Goal: Task Accomplishment & Management: Use online tool/utility

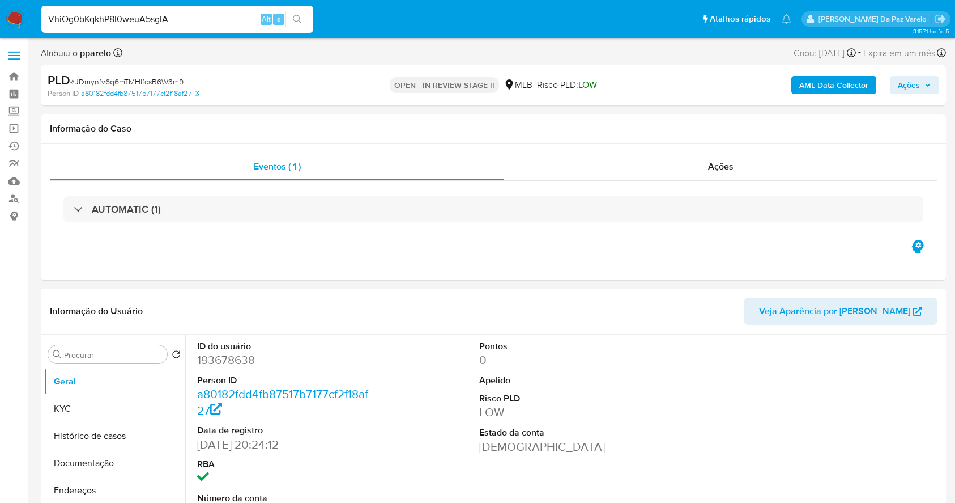
select select "10"
type input "VhiOg0bKqkhP8l0weuA5sglA"
select select "10"
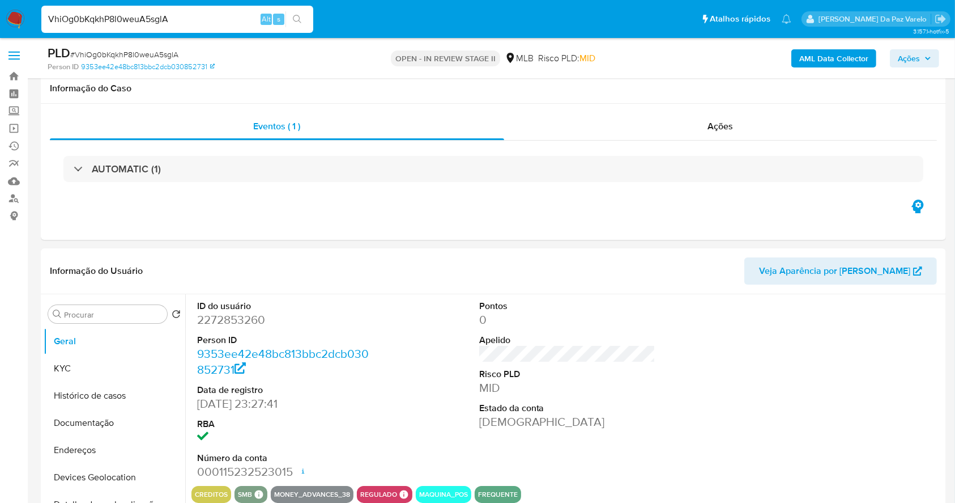
scroll to position [260, 0]
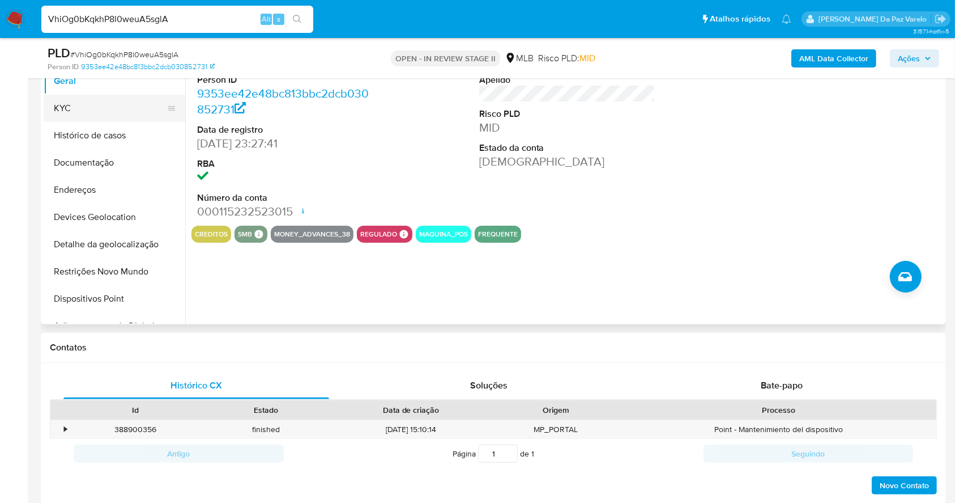
click at [100, 119] on button "KYC" at bounding box center [110, 108] width 133 height 27
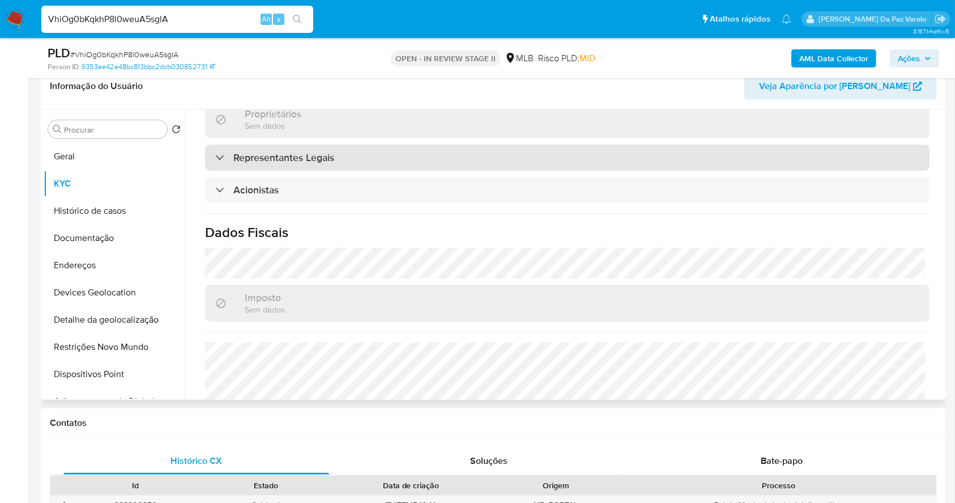
scroll to position [595, 0]
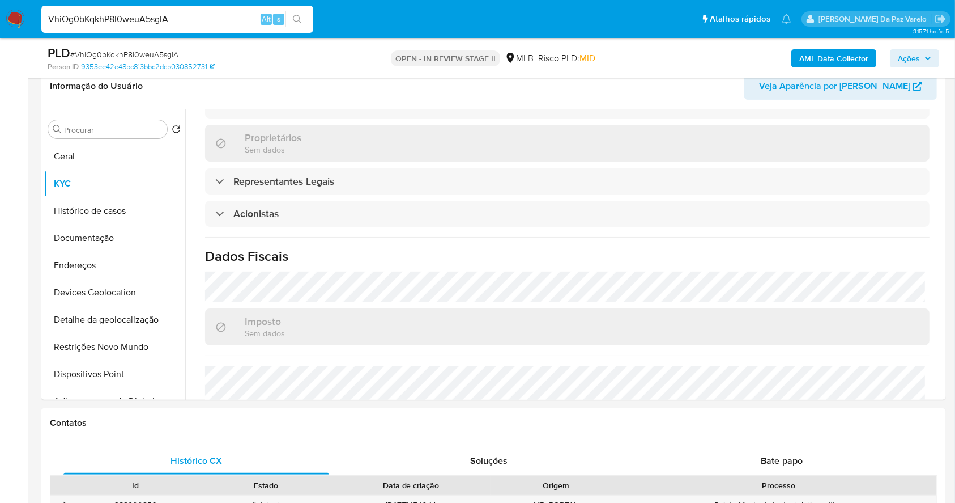
click at [177, 0] on nav "Pausado Ver notificaciones VhiOg0bKqkhP8l0weuA5sglA Alt s Atalhos rápidos Presi…" at bounding box center [477, 19] width 955 height 38
click at [175, 36] on nav "Pausado Ver notificaciones VhiOg0bKqkhP8l0weuA5sglA Alt s Atalhos rápidos Presi…" at bounding box center [477, 19] width 955 height 38
click at [178, 27] on div "VhiOg0bKqkhP8l0weuA5sglA Alt s" at bounding box center [177, 19] width 272 height 27
click at [185, 16] on input "VhiOg0bKqkhP8l0weuA5sglA" at bounding box center [177, 19] width 272 height 15
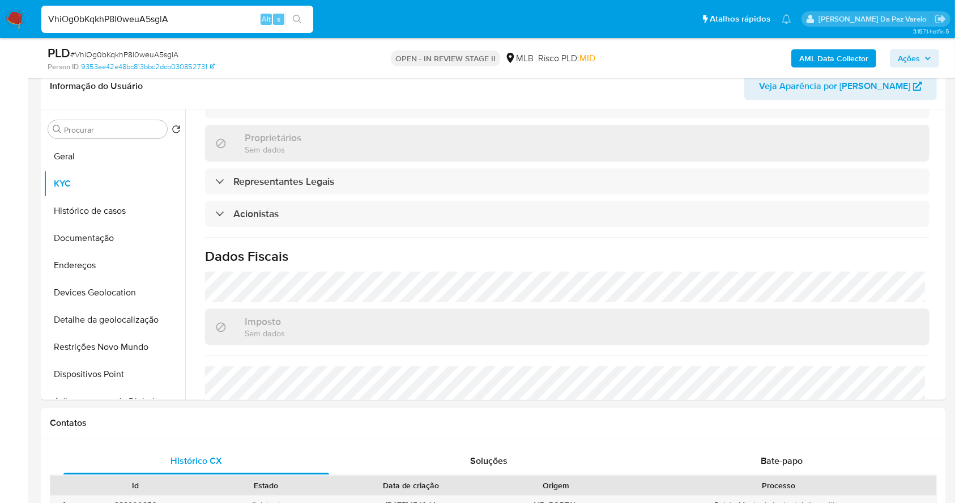
paste input "WEaPNMHxtrpqyKuE060isy2D"
type input "WEaPNMHxtrpqyKuE060isy2D"
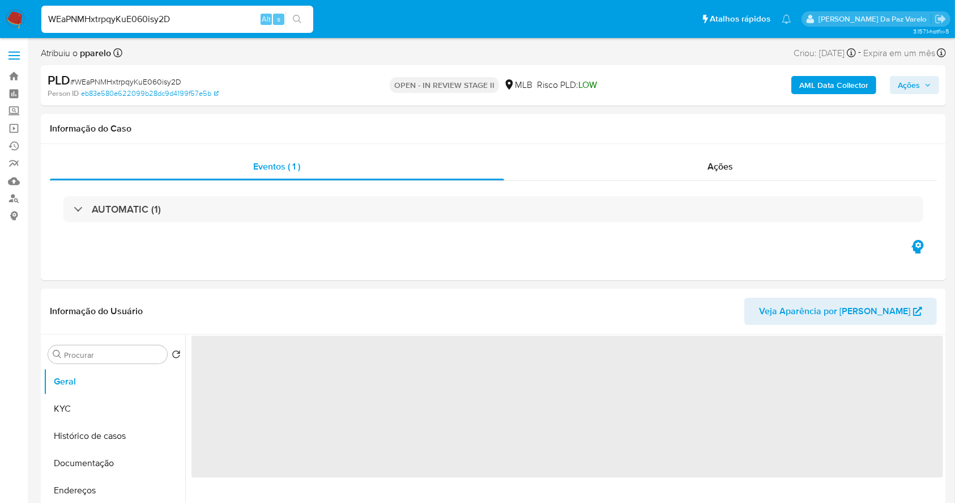
select select "10"
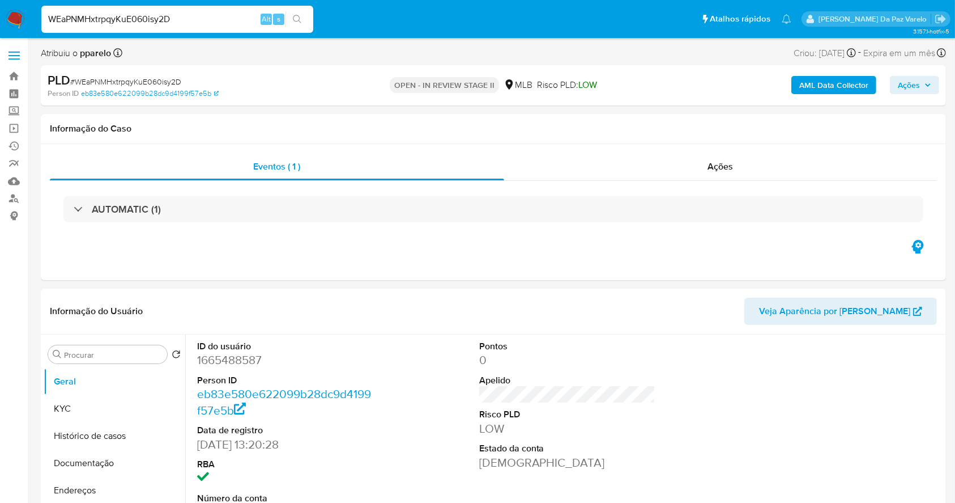
click at [164, 29] on div "WEaPNMHxtrpqyKuE060isy2D Alt s" at bounding box center [177, 19] width 272 height 27
click at [168, 22] on input "WEaPNMHxtrpqyKuE060isy2D" at bounding box center [177, 19] width 272 height 15
paste input "HD5lxO6aTdkTd7GFVTrfPtw6"
type input "HD5lxO6aTdkTd7GFVTrfPtw6"
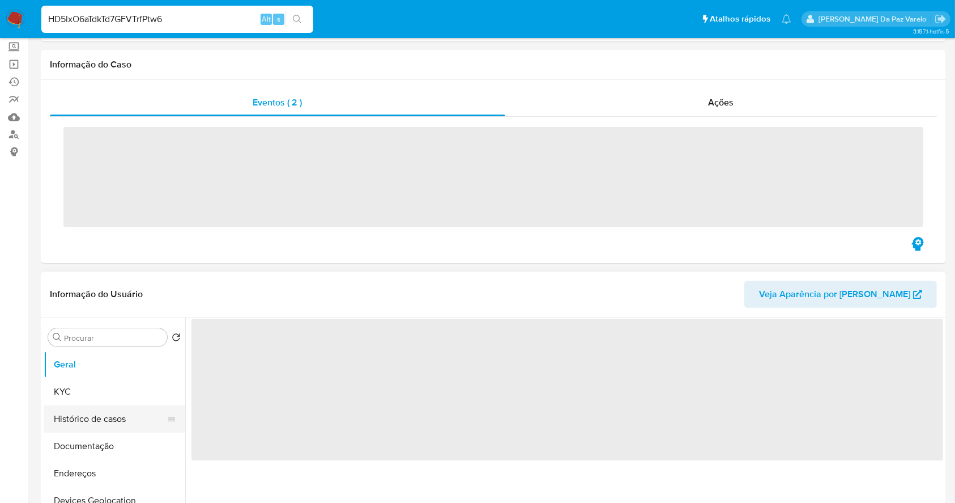
scroll to position [151, 0]
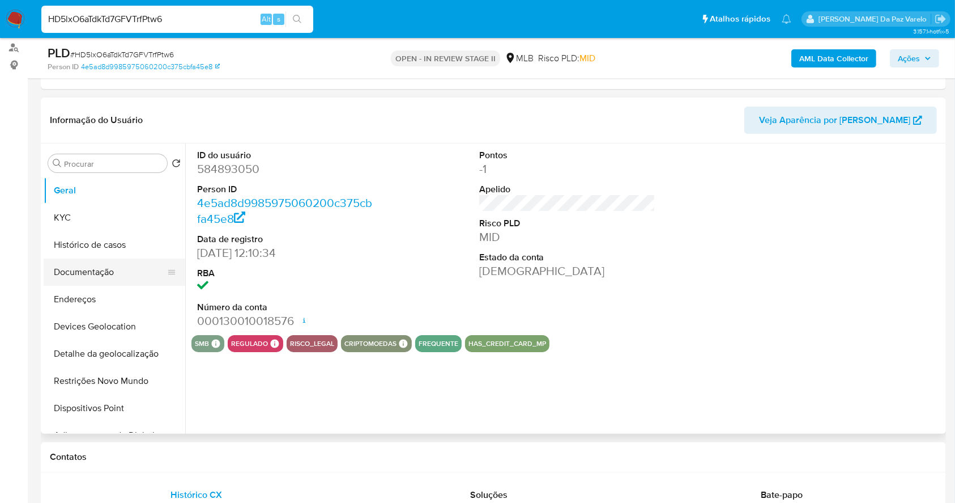
click at [110, 276] on button "Documentação" at bounding box center [110, 271] width 133 height 27
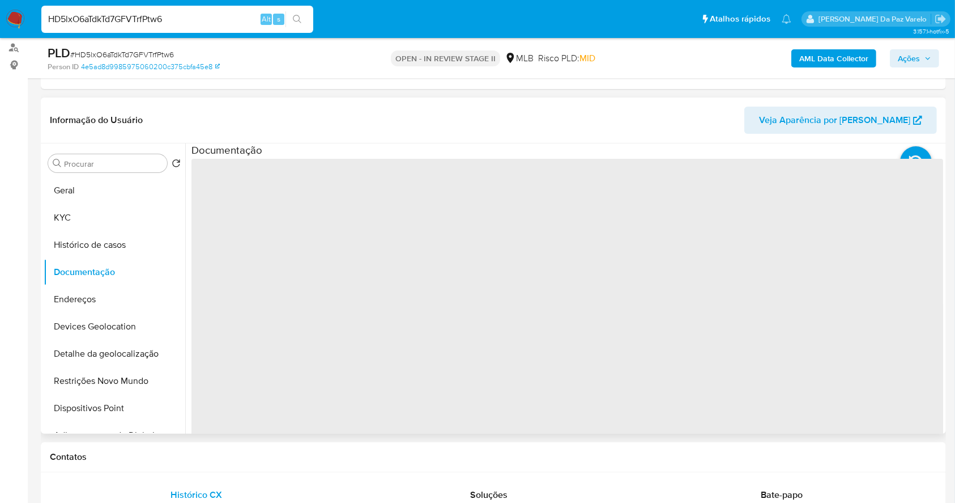
select select "10"
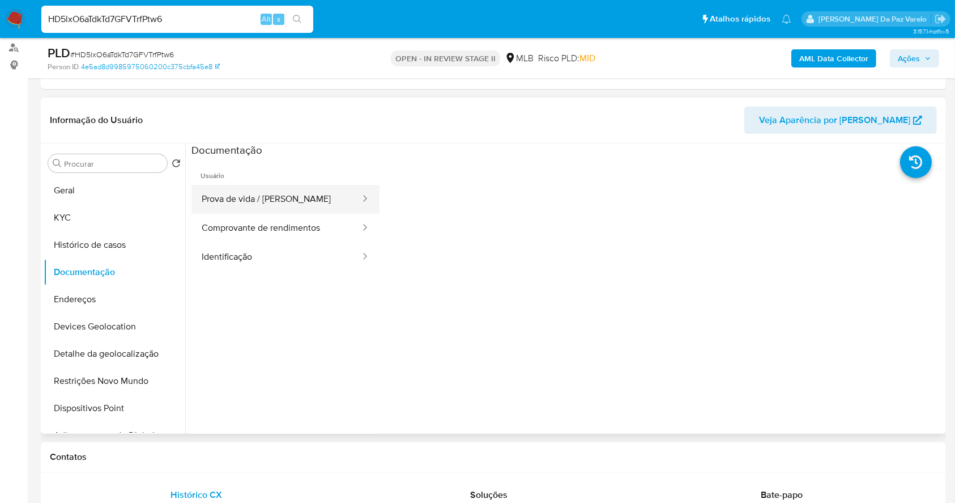
click at [290, 194] on button "Prova de vida / Selfie" at bounding box center [277, 199] width 170 height 29
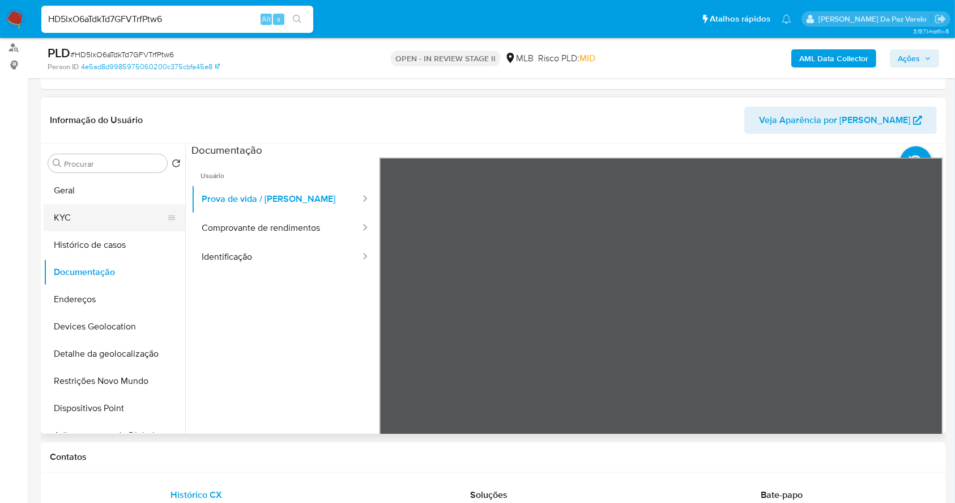
click at [92, 216] on button "KYC" at bounding box center [110, 217] width 133 height 27
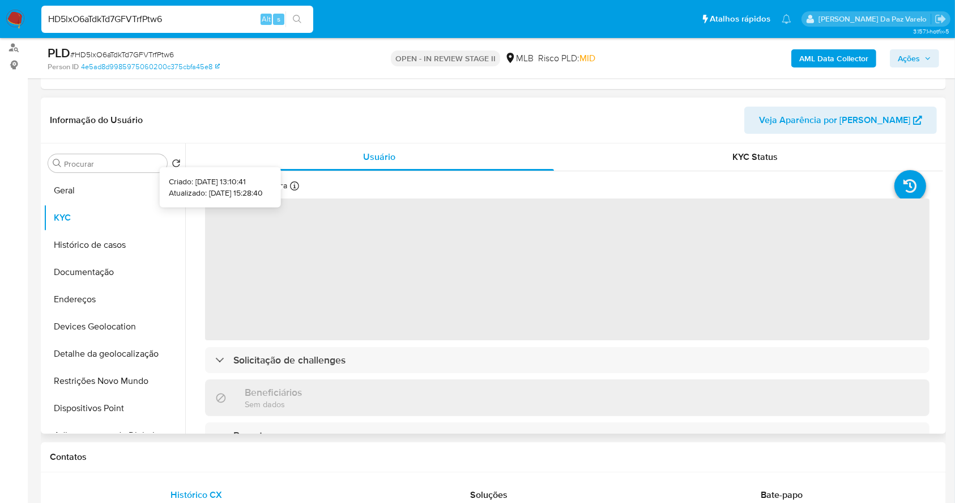
click at [298, 192] on div at bounding box center [294, 187] width 9 height 12
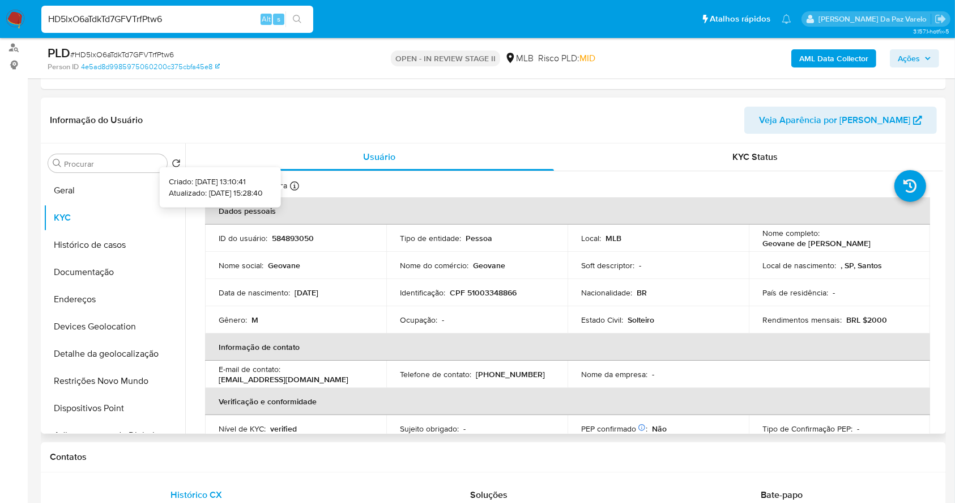
click at [293, 190] on div at bounding box center [294, 187] width 9 height 12
click at [296, 205] on th "Dados pessoais" at bounding box center [567, 210] width 725 height 27
click at [295, 188] on icon at bounding box center [294, 185] width 9 height 9
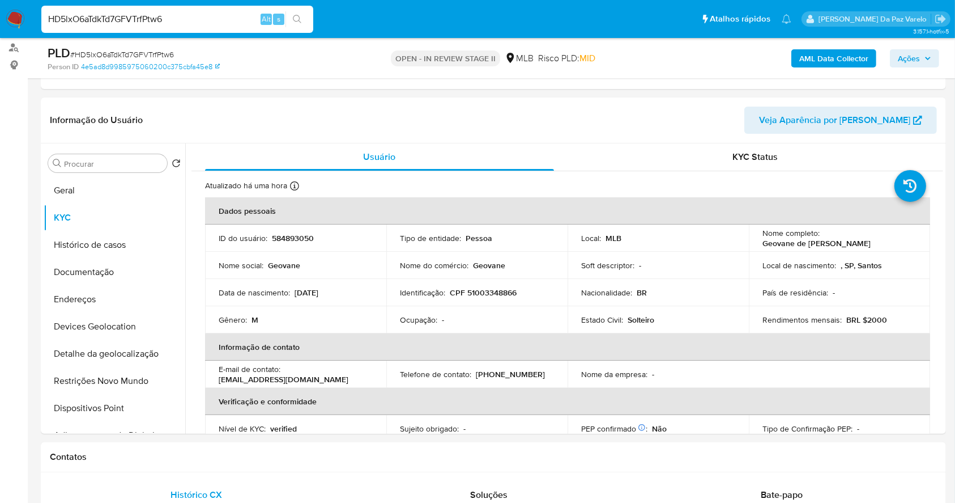
click at [135, 12] on input "HD5lxO6aTdkTd7GFVTrfPtw6" at bounding box center [177, 19] width 272 height 15
paste input "MMmclBMxndpgF9W411NKl8os"
type input "MMmclBMxndpgF9W411NKl8os"
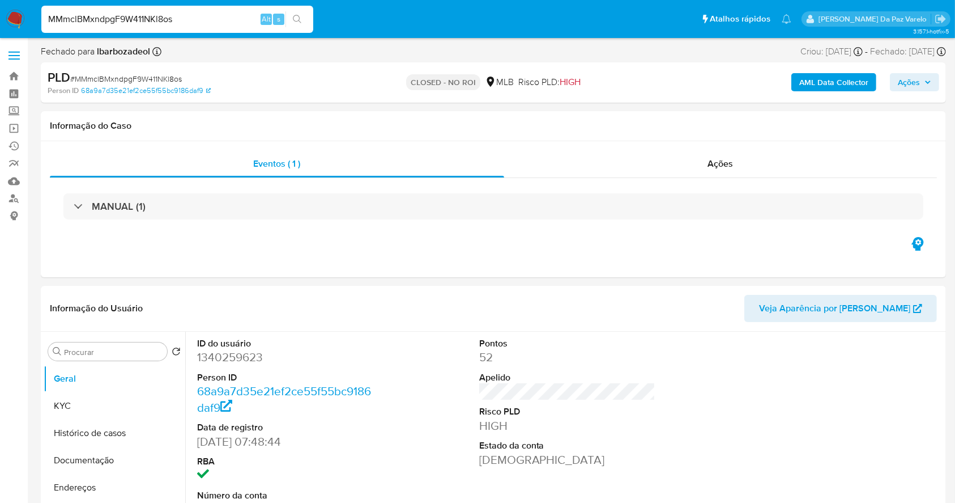
select select "10"
click at [139, 15] on input "MMmclBMxndpgF9W411NKl8os" at bounding box center [177, 19] width 272 height 15
paste input "JDmynfv6q6mTMHlfcsB6W3m9"
type input "JDmynfv6q6mTMHlfcsB6W3m9"
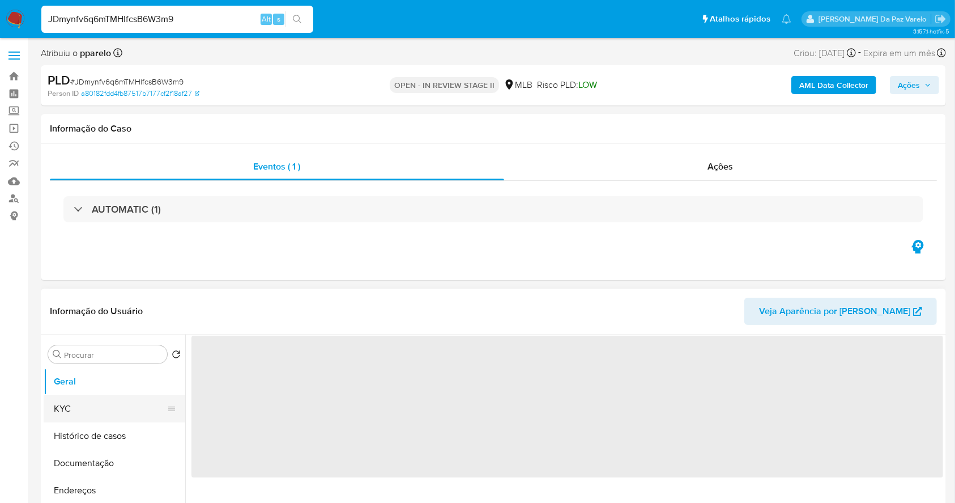
click at [77, 409] on button "KYC" at bounding box center [110, 408] width 133 height 27
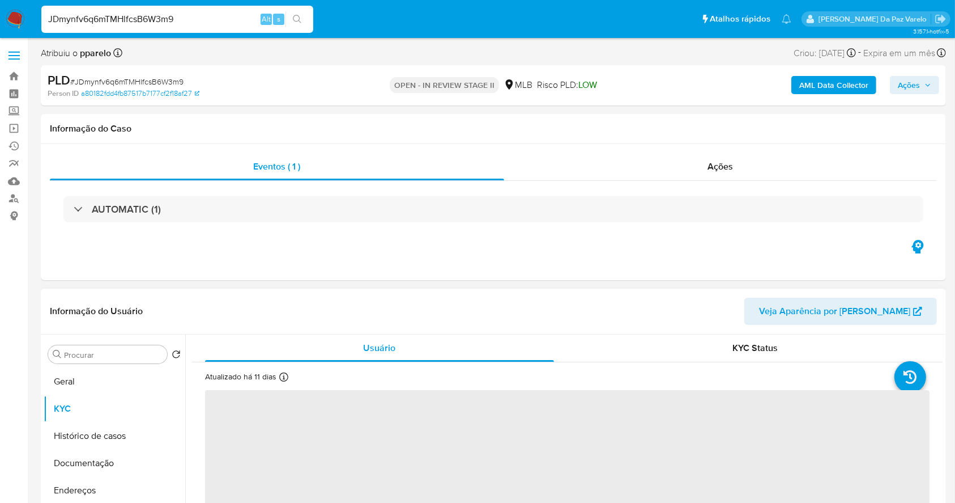
click at [283, 378] on icon at bounding box center [283, 376] width 9 height 9
select select "10"
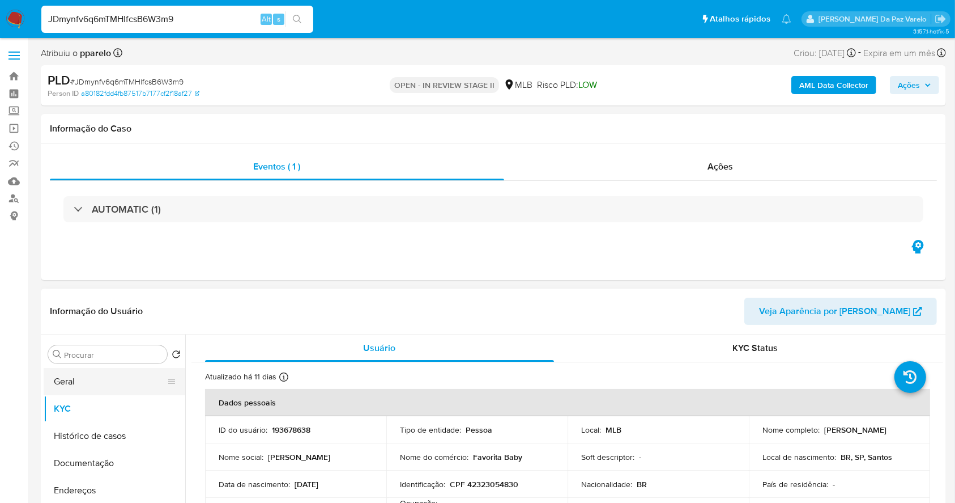
click at [71, 378] on button "Geral" at bounding box center [110, 381] width 133 height 27
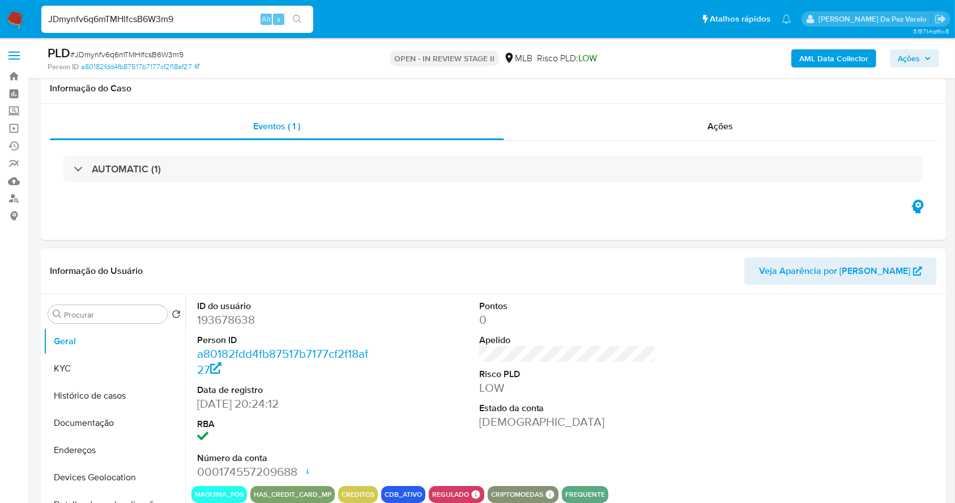
scroll to position [260, 0]
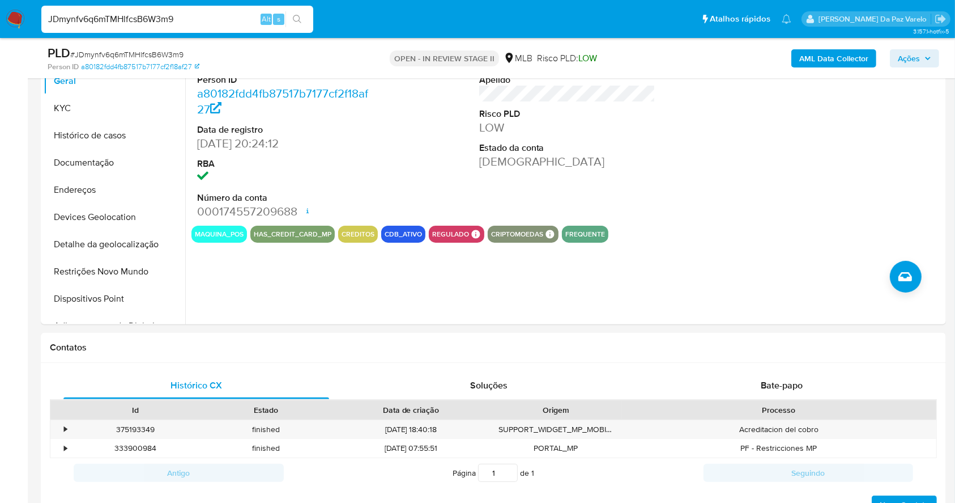
click at [119, 16] on input "JDmynfv6q6mTMHlfcsB6W3m9" at bounding box center [177, 19] width 272 height 15
paste input "lsUfPOZRM7tUhXVRa2ciOFar"
type input "lsUfPOZRM7tUhXVRa2ciOFar"
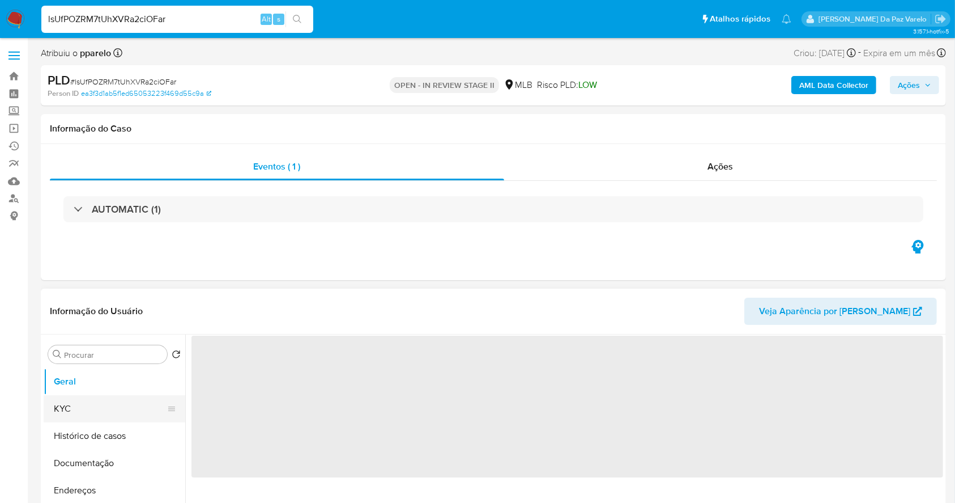
click at [92, 414] on button "KYC" at bounding box center [110, 408] width 133 height 27
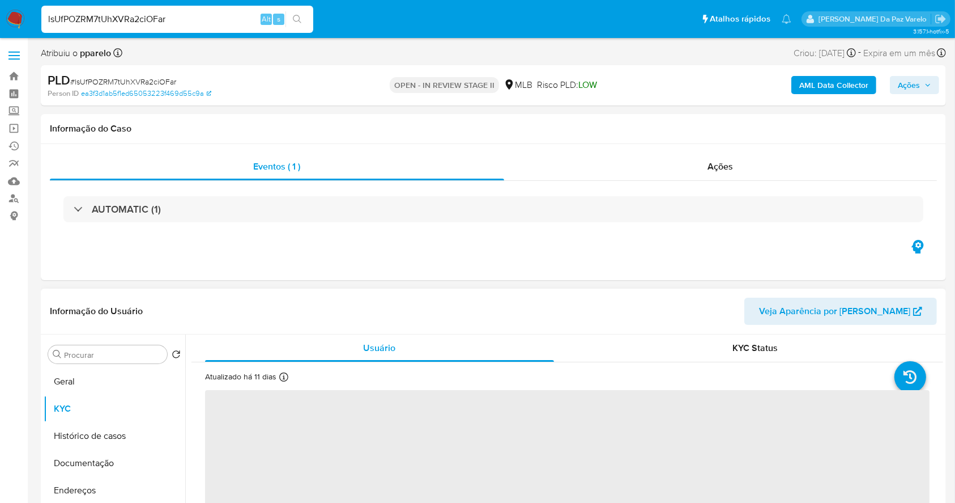
click at [283, 377] on icon at bounding box center [283, 376] width 9 height 9
select select "10"
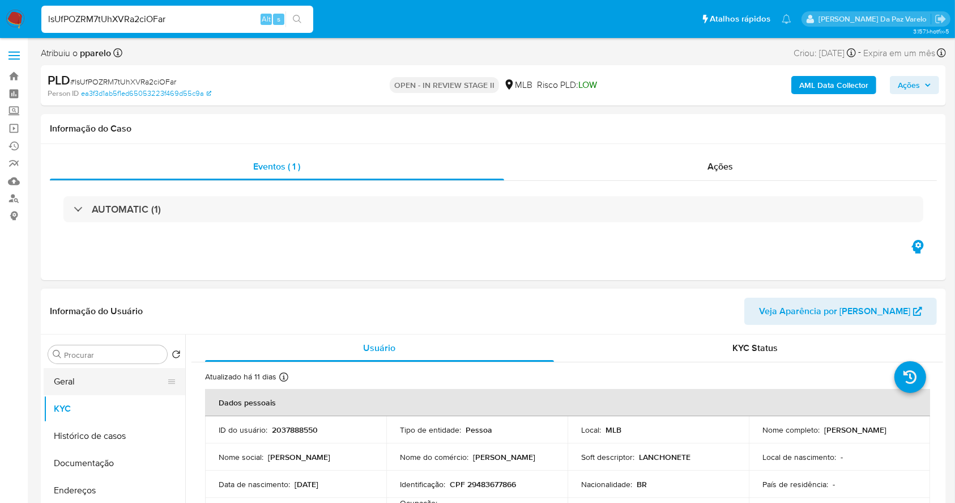
click at [106, 382] on button "Geral" at bounding box center [110, 381] width 133 height 27
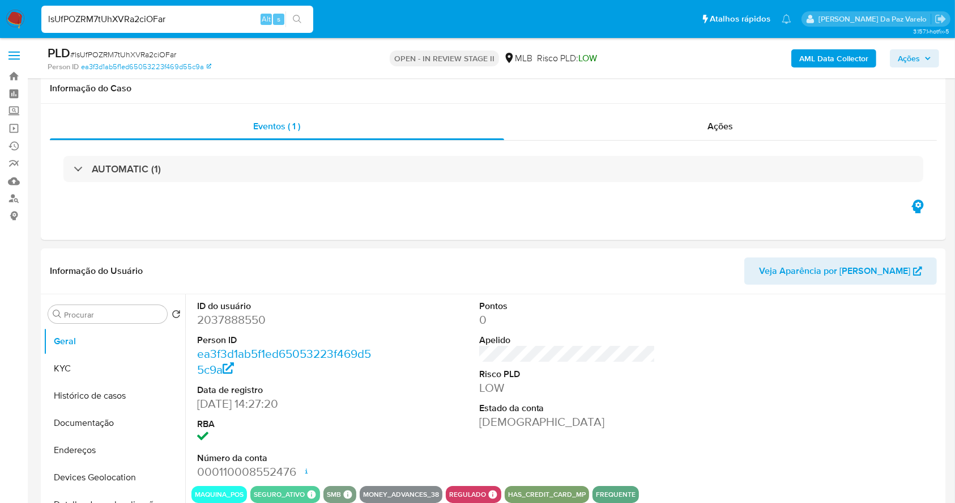
scroll to position [260, 0]
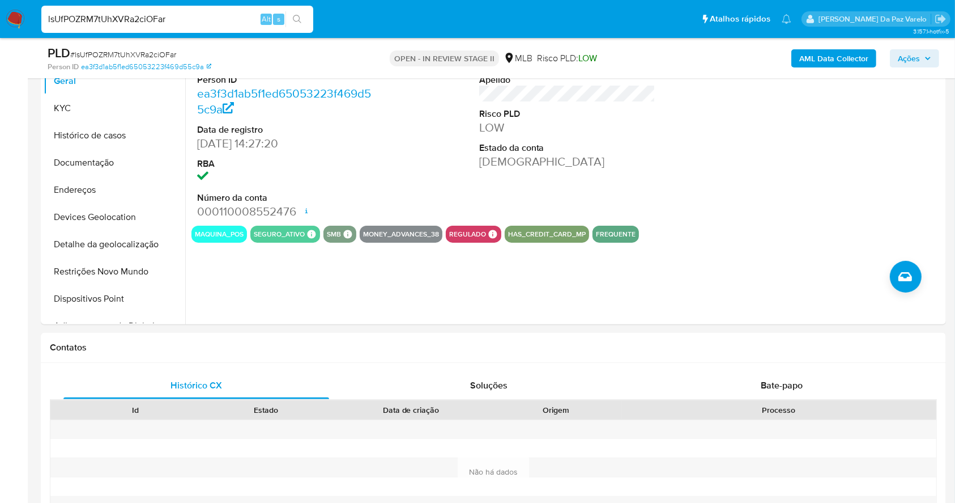
click at [118, 18] on input "lsUfPOZRM7tUhXVRa2ciOFar" at bounding box center [177, 19] width 272 height 15
paste input "DR23QhqntuLU8w8qBmksfB4H"
type input "DR23QhqntuLU8w8qBmksfB4H"
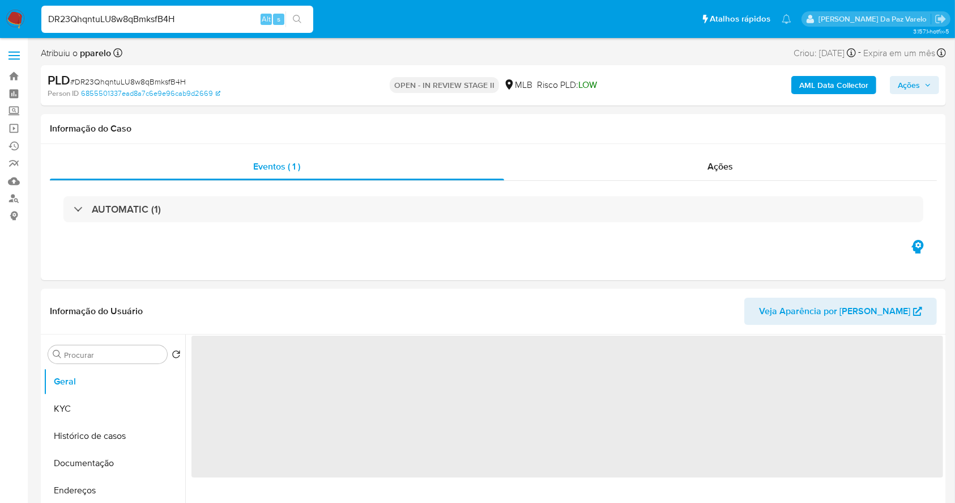
select select "10"
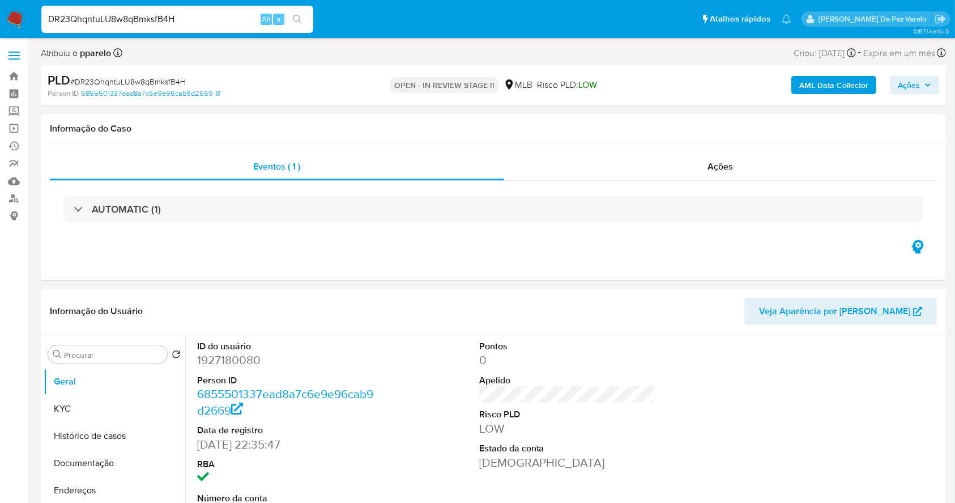
click at [190, 25] on input "DR23QhqntuLU8w8qBmksfB4H" at bounding box center [177, 19] width 272 height 15
paste input "mOCtq91bfvXuFyqrvissqgJ6"
type input "mOCtq91bfvXuFyqrvissqgJ6"
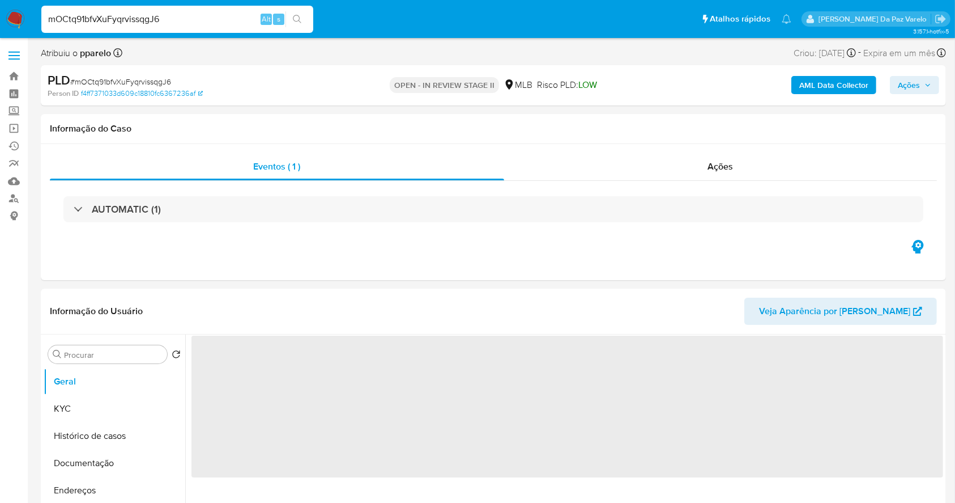
select select "10"
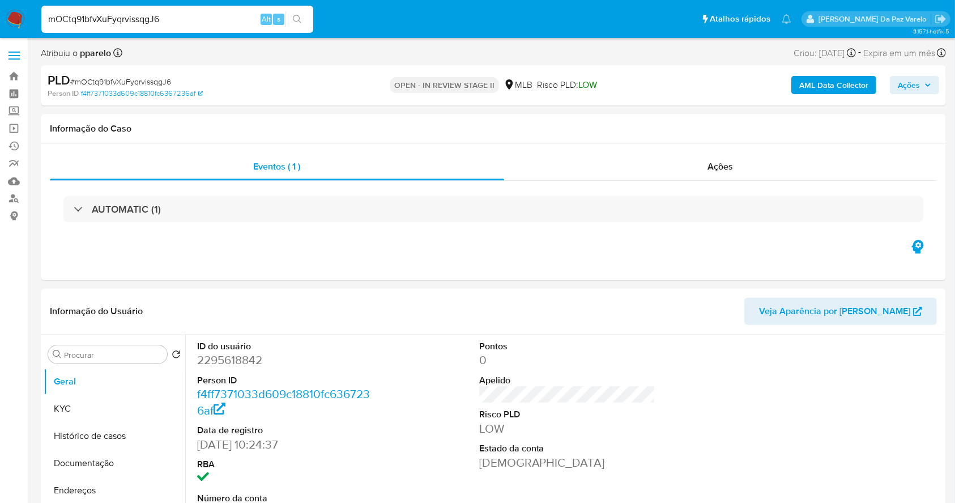
scroll to position [260, 0]
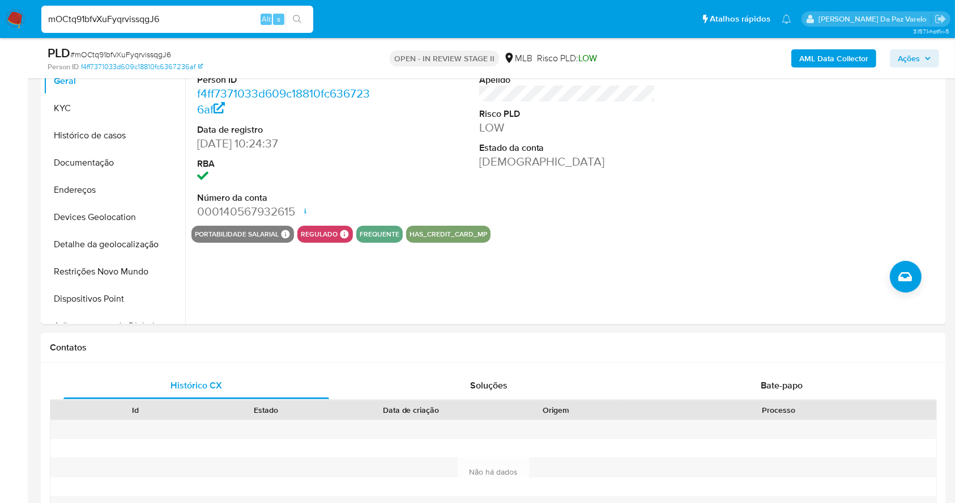
click at [173, 19] on input "mOCtq91bfvXuFyqrvissqgJ6" at bounding box center [177, 19] width 272 height 15
click at [103, 109] on button "KYC" at bounding box center [110, 108] width 133 height 27
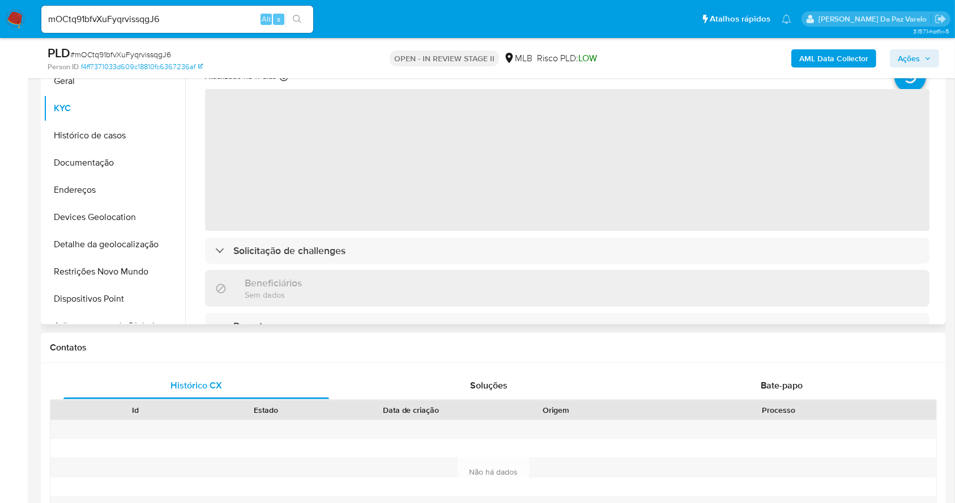
scroll to position [185, 0]
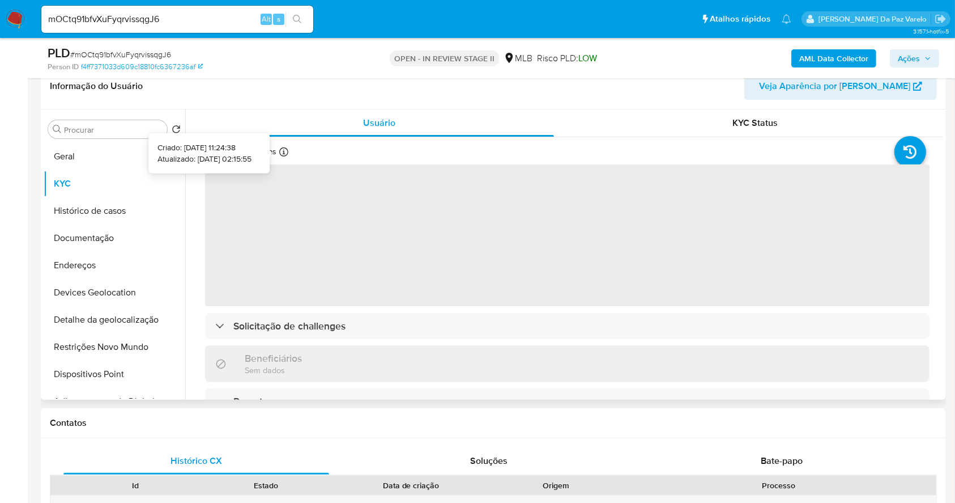
click at [283, 153] on icon at bounding box center [283, 151] width 9 height 9
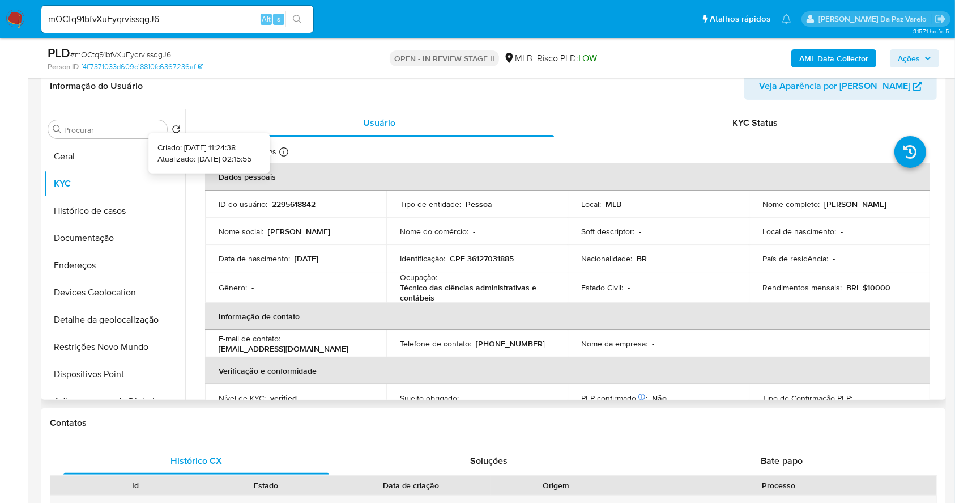
click at [284, 155] on icon at bounding box center [283, 151] width 9 height 9
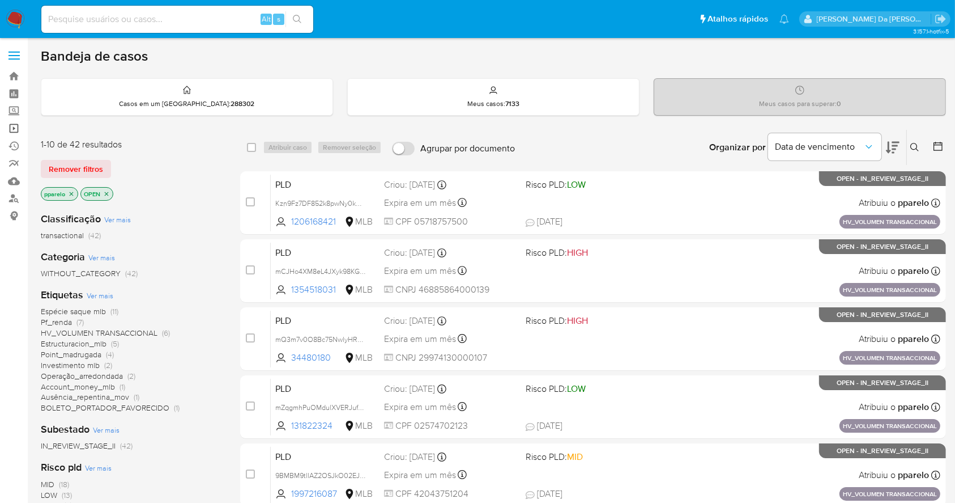
click at [9, 129] on link "Operações em massa" at bounding box center [67, 129] width 135 height 18
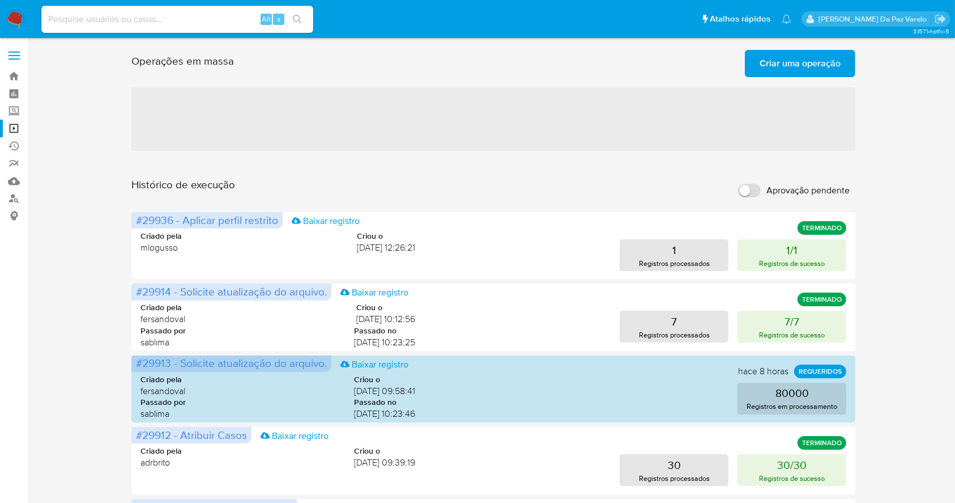
click at [806, 64] on span "Criar uma operação" at bounding box center [800, 63] width 81 height 25
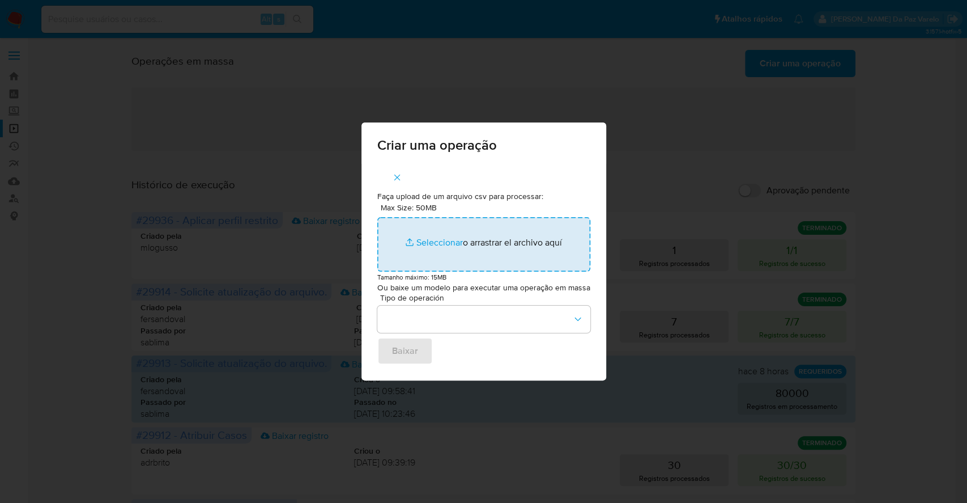
click at [457, 239] on input "Max Size: 50MB Seleccionar archivos" at bounding box center [483, 244] width 213 height 54
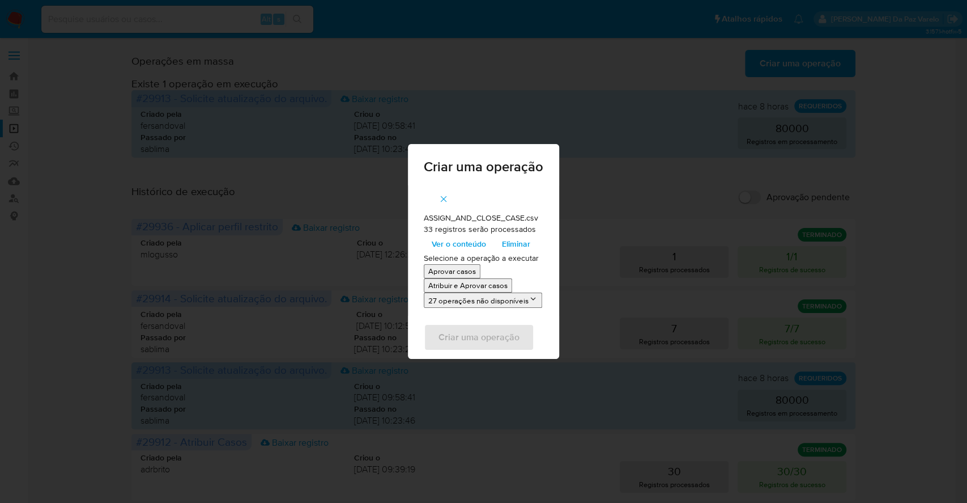
click at [453, 247] on span "Ver o conteúdo" at bounding box center [459, 244] width 54 height 16
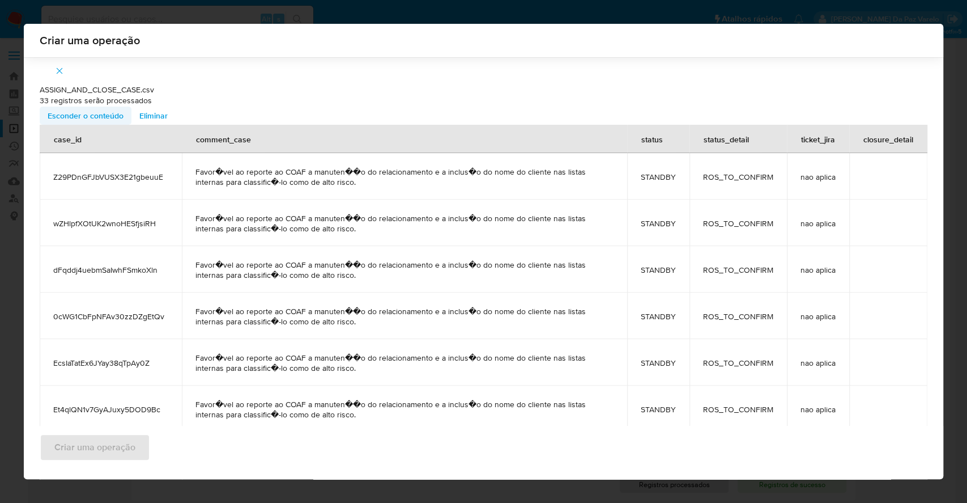
scroll to position [1301, 0]
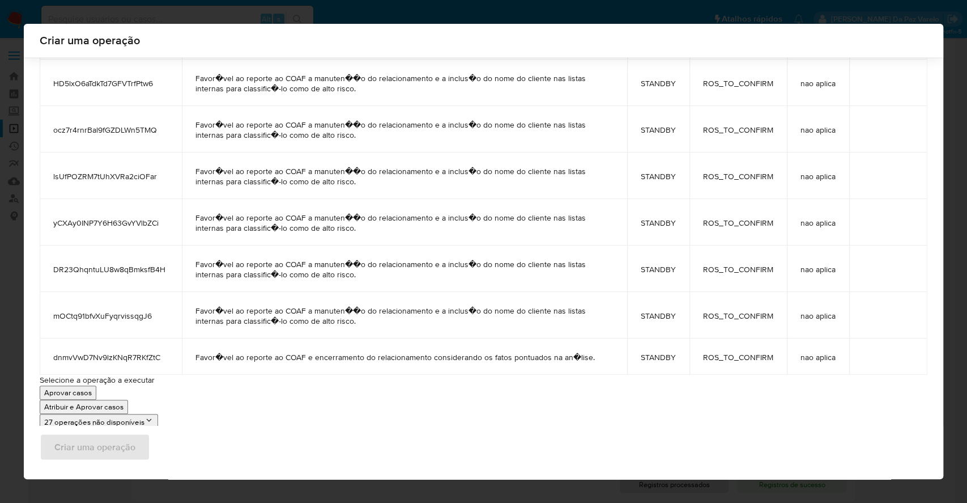
click at [342, 216] on span "Favor�vel ao reporte ao COAF a manuten��o do relacionamento e a inclus�o do nom…" at bounding box center [404, 222] width 418 height 20
click at [342, 215] on span "Favor�vel ao reporte ao COAF a manuten��o do relacionamento e a inclus�o do nom…" at bounding box center [404, 222] width 418 height 20
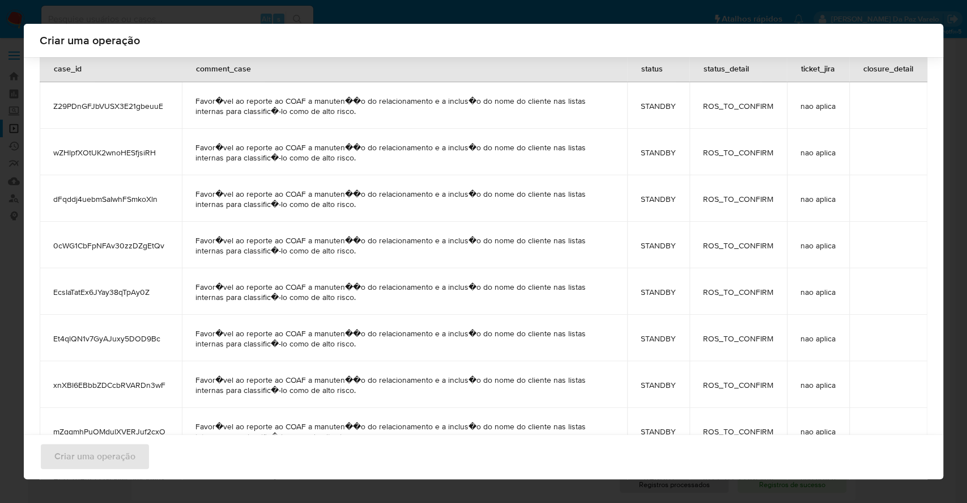
scroll to position [0, 0]
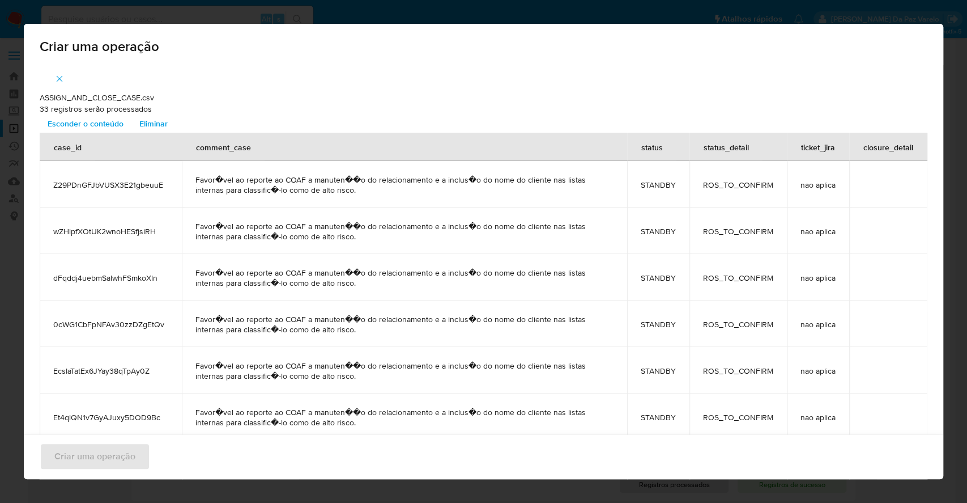
click at [102, 124] on span "Esconder o conteúdo" at bounding box center [86, 124] width 76 height 16
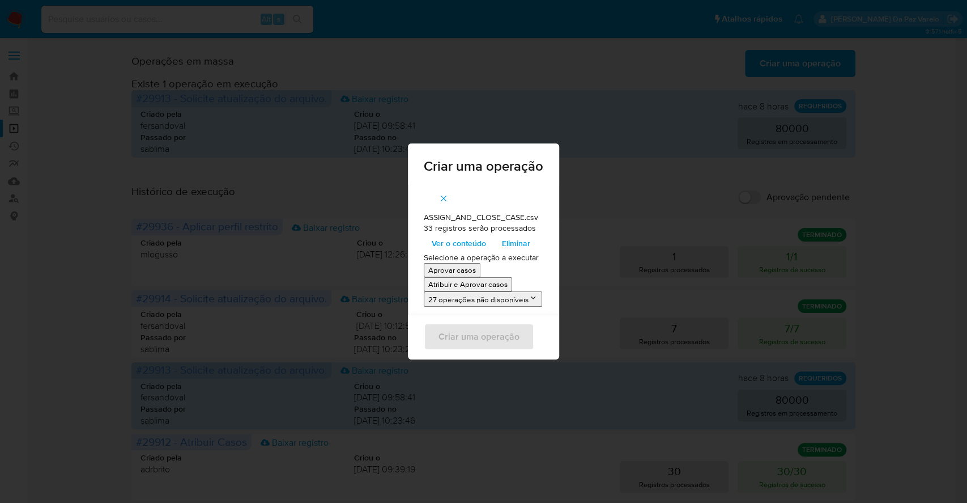
click at [467, 288] on p "Atribuir e Aprovar casos" at bounding box center [467, 284] width 79 height 11
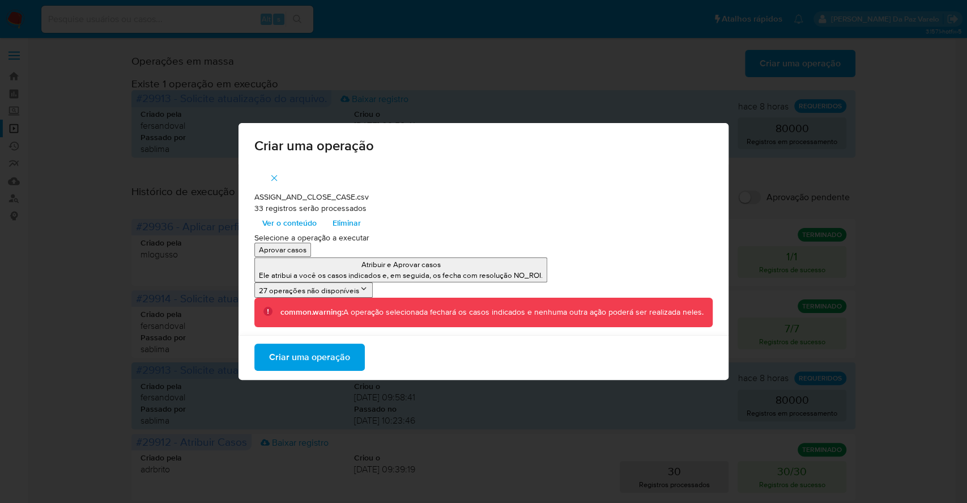
click at [299, 353] on span "Criar uma operação" at bounding box center [309, 356] width 81 height 25
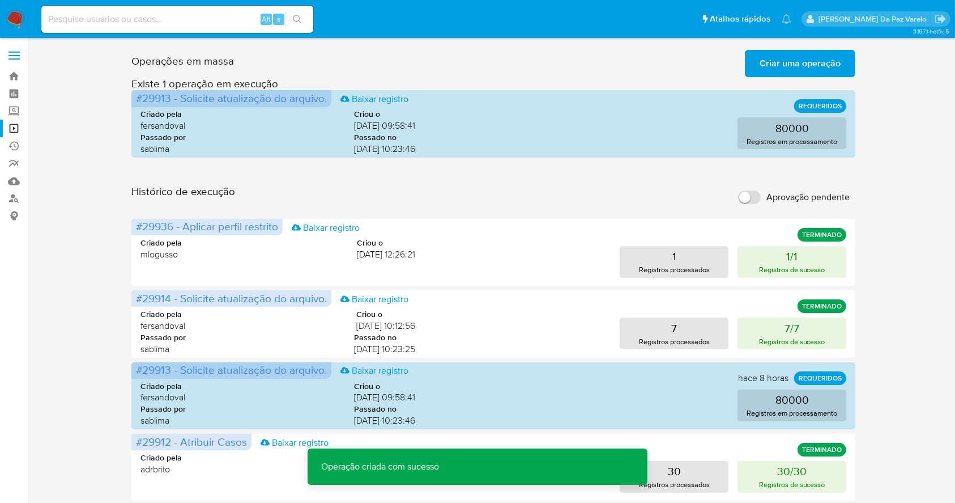
click at [752, 193] on input "Aprovação pendente" at bounding box center [749, 197] width 23 height 14
checkbox input "true"
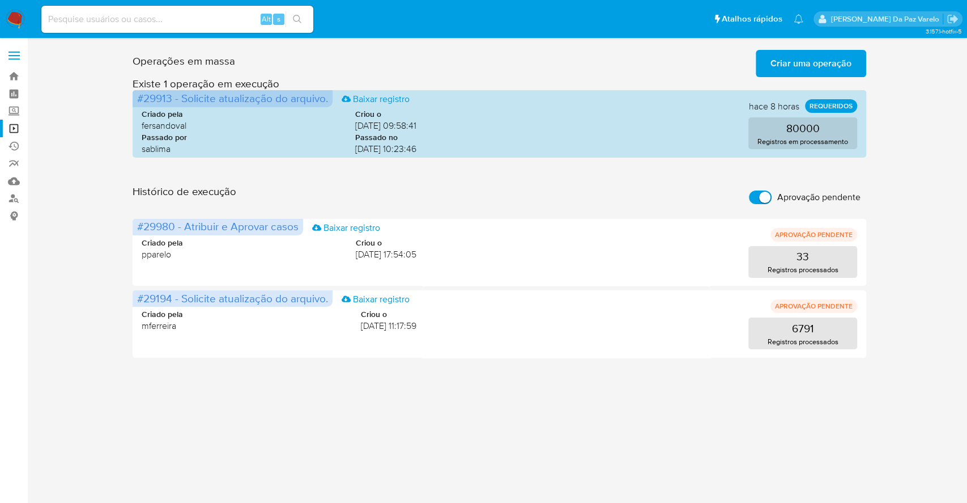
click at [778, 67] on span "Criar uma operação" at bounding box center [811, 63] width 81 height 25
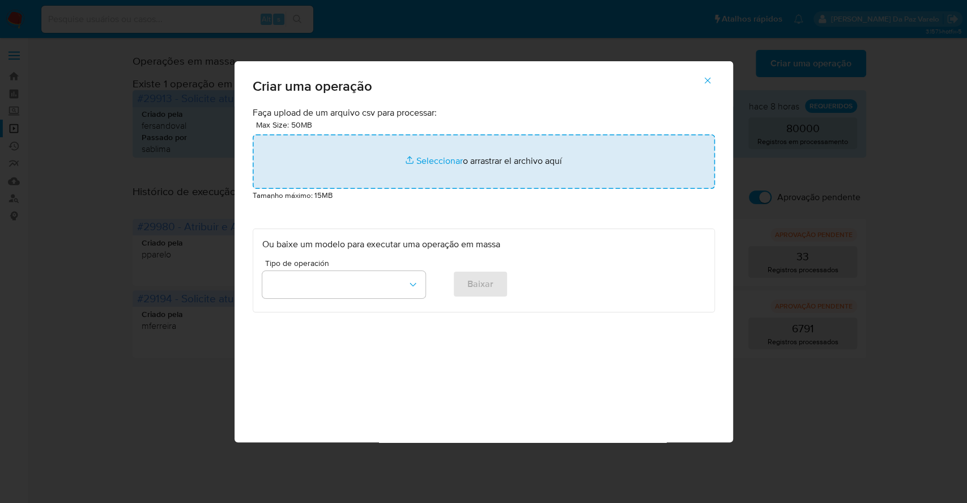
click at [445, 151] on input "file" at bounding box center [484, 161] width 462 height 54
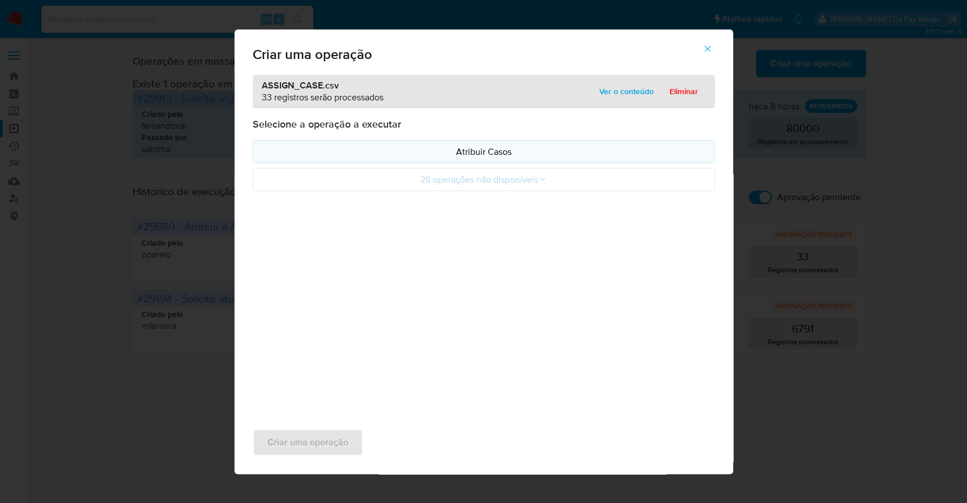
click at [482, 150] on p "Atribuir Casos" at bounding box center [483, 151] width 443 height 13
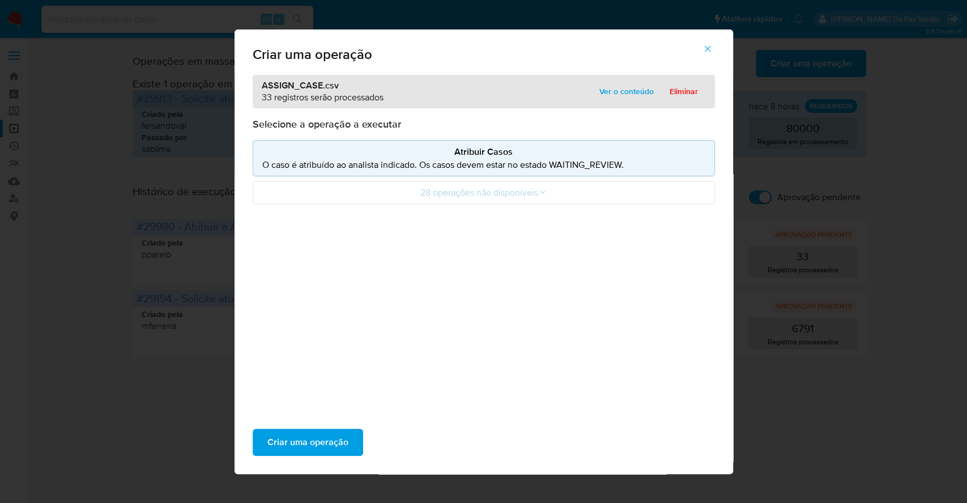
drag, startPoint x: 619, startPoint y: 91, endPoint x: 596, endPoint y: 110, distance: 30.2
click at [619, 91] on span "Ver o conteúdo" at bounding box center [626, 91] width 54 height 16
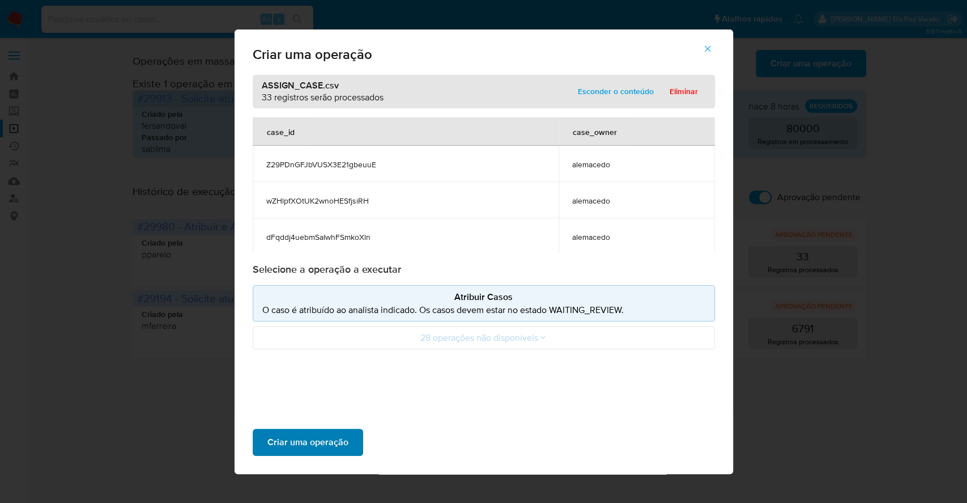
click at [338, 439] on span "Criar uma operação" at bounding box center [307, 441] width 81 height 25
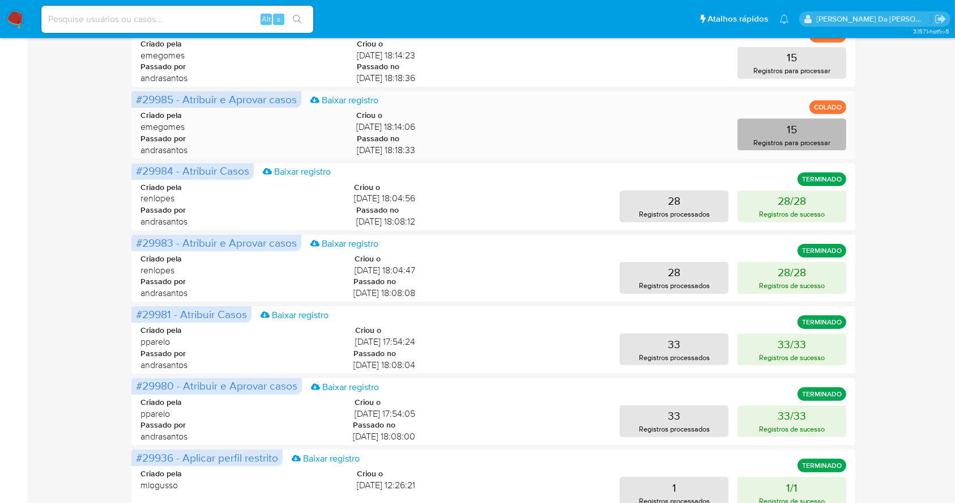
scroll to position [227, 0]
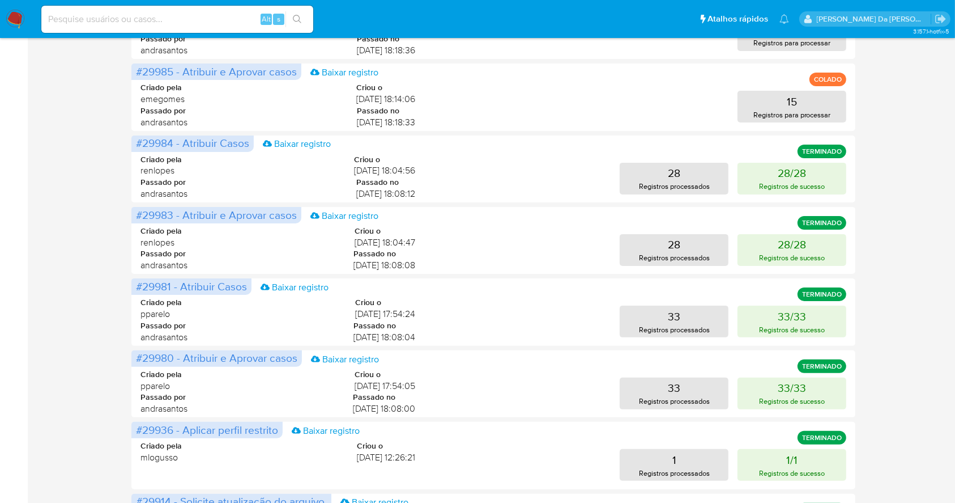
click at [18, 17] on img at bounding box center [15, 19] width 19 height 19
